Goal: Transaction & Acquisition: Purchase product/service

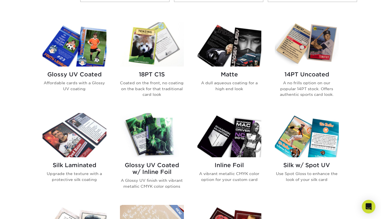
scroll to position [265, 0]
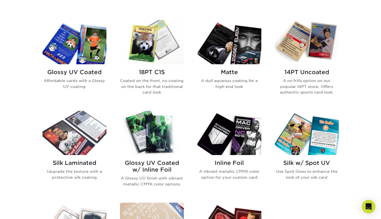
click at [147, 162] on h2 "Glossy UV Coated w/ Inline Foil" at bounding box center [152, 166] width 64 height 14
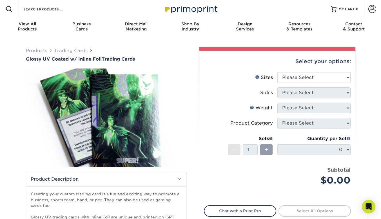
click at [324, 71] on div "Select your options:" at bounding box center [277, 61] width 147 height 21
click at [319, 75] on select "Please Select 2.5" x 3.5"" at bounding box center [313, 77] width 73 height 11
select select "2.50x3.50"
click at [277, 72] on select "Please Select 2.5" x 3.5"" at bounding box center [313, 77] width 73 height 11
click at [312, 94] on select "Please Select Print Both Sides - Foil Back Only Print Both Sides - Foil Both Si…" at bounding box center [313, 92] width 73 height 11
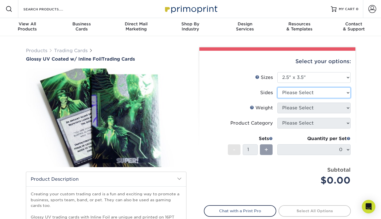
select select "e9e9dfb3-fba1-4d60-972c-fd9ca5904d33"
click at [277, 87] on select "Please Select Print Both Sides - Foil Back Only Print Both Sides - Foil Both Si…" at bounding box center [313, 92] width 73 height 11
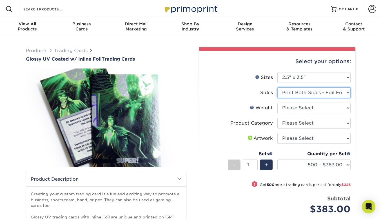
drag, startPoint x: 311, startPoint y: 90, endPoint x: 358, endPoint y: 134, distance: 63.9
click at [358, 134] on div "Select your options: Sizes Help Sizes Please Select 2.5" x 3.5" Sides - 1" at bounding box center [275, 175] width 169 height 256
click at [370, 129] on div "Products Trading Cards Glossy UV Coated w/ Inline Foil Trading Cards /" at bounding box center [190, 177] width 381 height 283
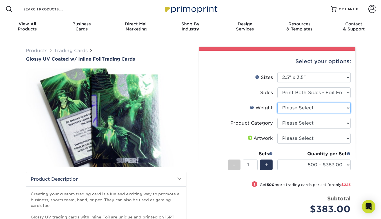
click at [327, 105] on select "Please Select 16PT" at bounding box center [313, 107] width 73 height 11
select select "16PT"
click at [277, 102] on select "Please Select 16PT" at bounding box center [313, 107] width 73 height 11
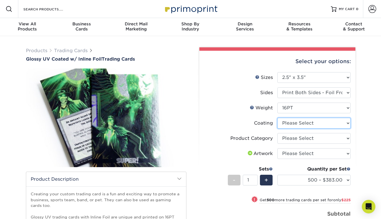
click at [295, 126] on select at bounding box center [313, 123] width 73 height 11
select select "ae367451-b2b8-45df-a344-0f05b6a12993"
click at [277, 118] on select at bounding box center [313, 123] width 73 height 11
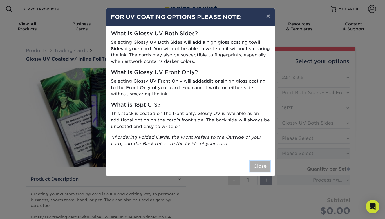
click at [262, 164] on button "Close" at bounding box center [260, 166] width 20 height 11
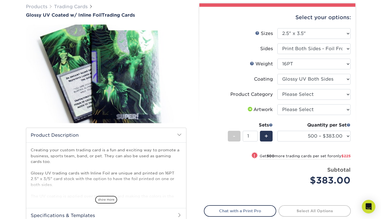
scroll to position [45, 0]
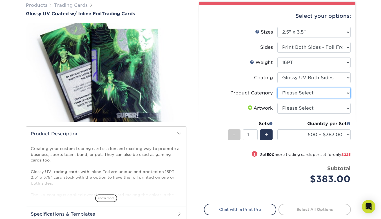
click at [301, 90] on select "Please Select Trading Cards" at bounding box center [313, 93] width 73 height 11
select select "c2f9bce9-36c2-409d-b101-c29d9d031e18"
click at [277, 88] on select "Please Select Trading Cards" at bounding box center [313, 93] width 73 height 11
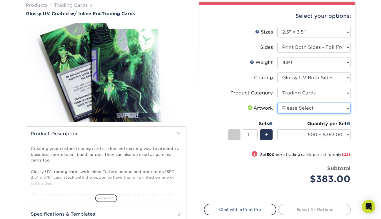
click at [303, 107] on select "Please Select I will upload files I need a design - $100" at bounding box center [313, 108] width 73 height 11
select select "upload"
click at [277, 103] on select "Please Select I will upload files I need a design - $100" at bounding box center [313, 108] width 73 height 11
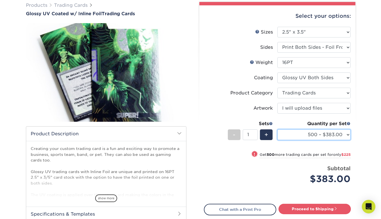
click at [306, 133] on select "500 – $383.00 1000 – $608.00 2500 – $883.00 5000 – $1252.00" at bounding box center [313, 134] width 73 height 11
click at [359, 129] on div "Products Trading Cards Glossy UV Coated w/ Inline Foil Trading Cards /" at bounding box center [190, 132] width 381 height 283
